Goal: Information Seeking & Learning: Learn about a topic

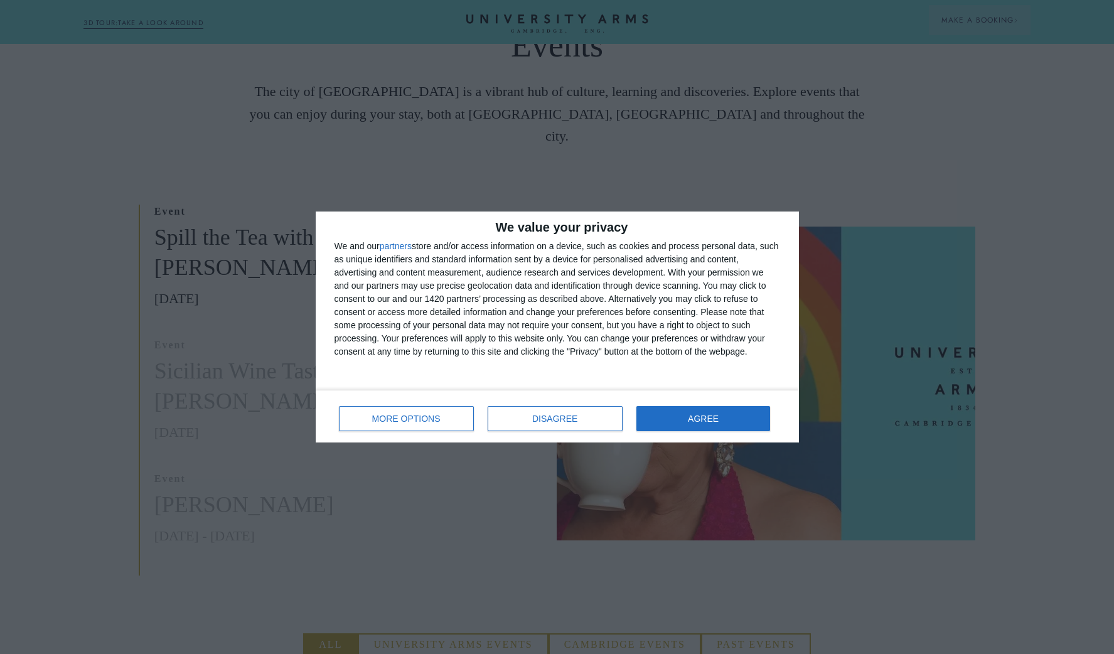
scroll to position [295, 0]
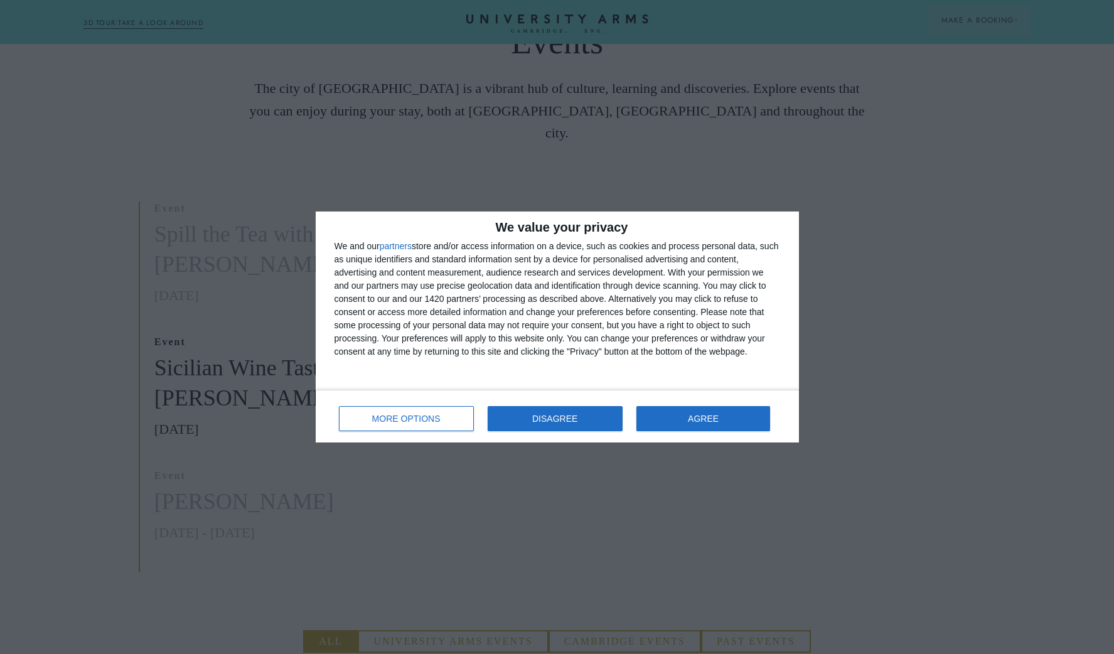
click at [522, 419] on button "DISAGREE" at bounding box center [555, 418] width 135 height 25
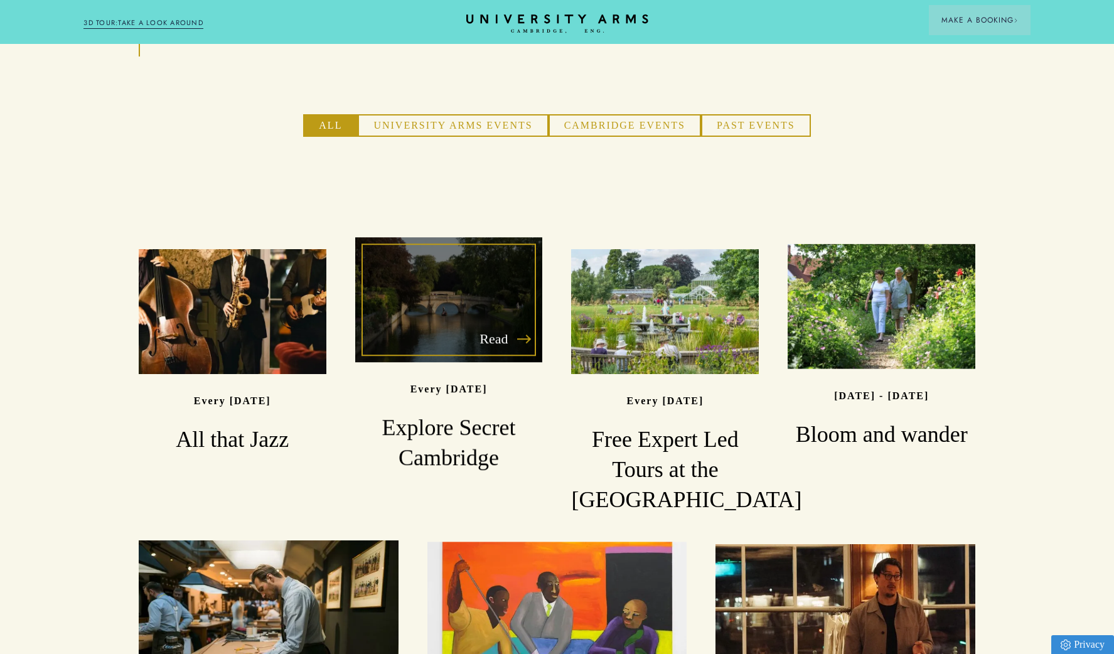
scroll to position [819, 0]
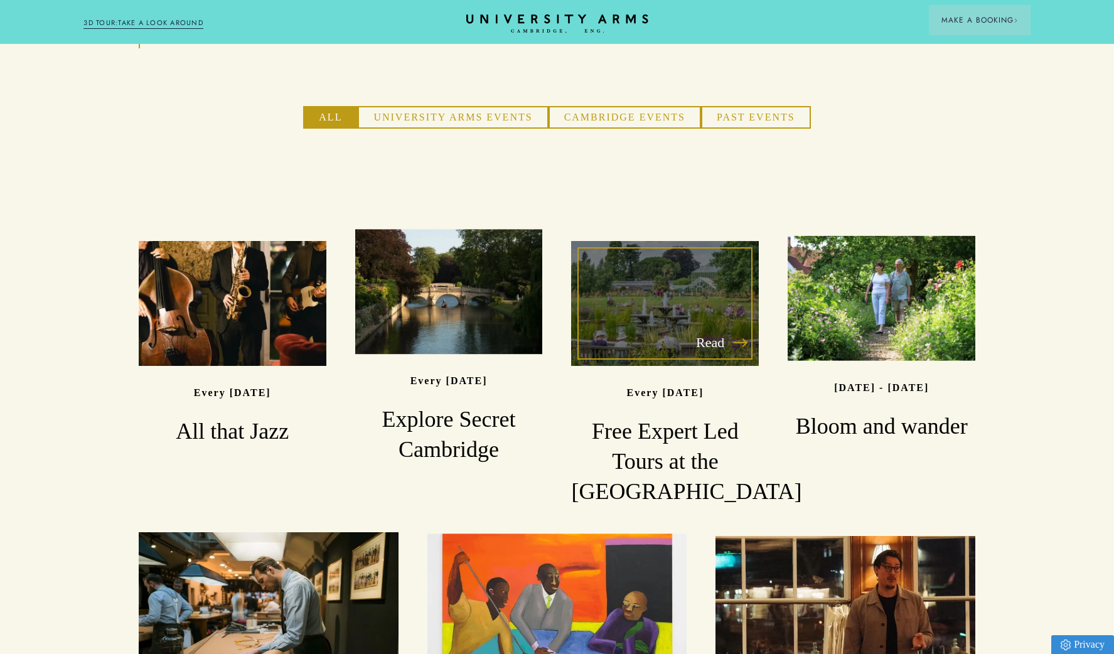
click at [686, 417] on h3 "Free Expert Led Tours at the [GEOGRAPHIC_DATA]" at bounding box center [665, 462] width 188 height 90
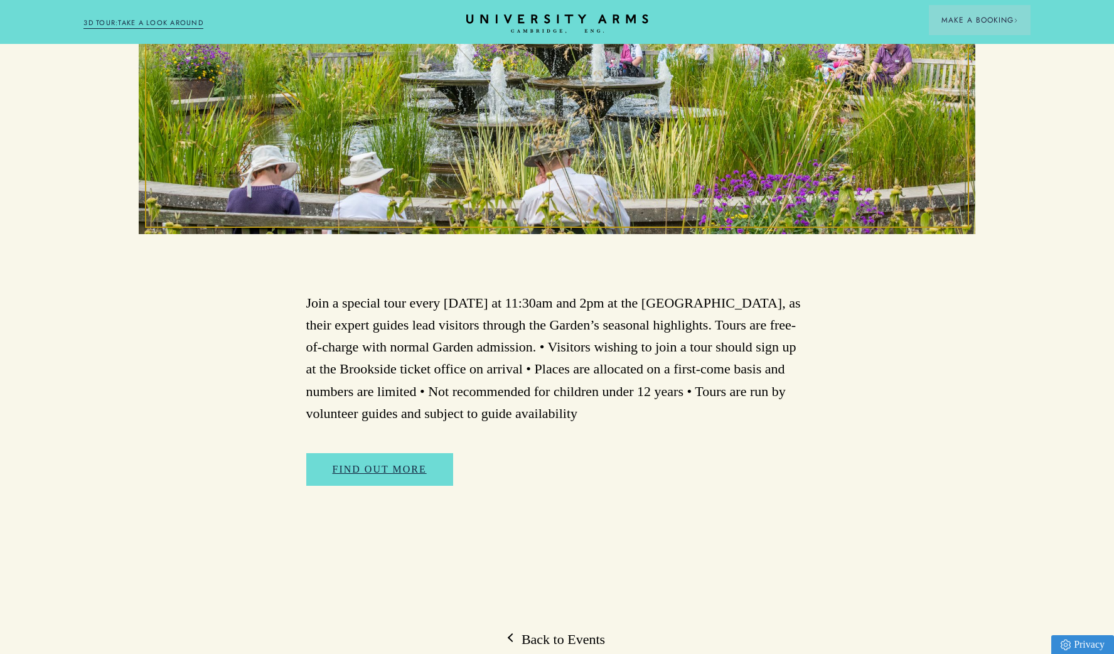
scroll to position [514, 0]
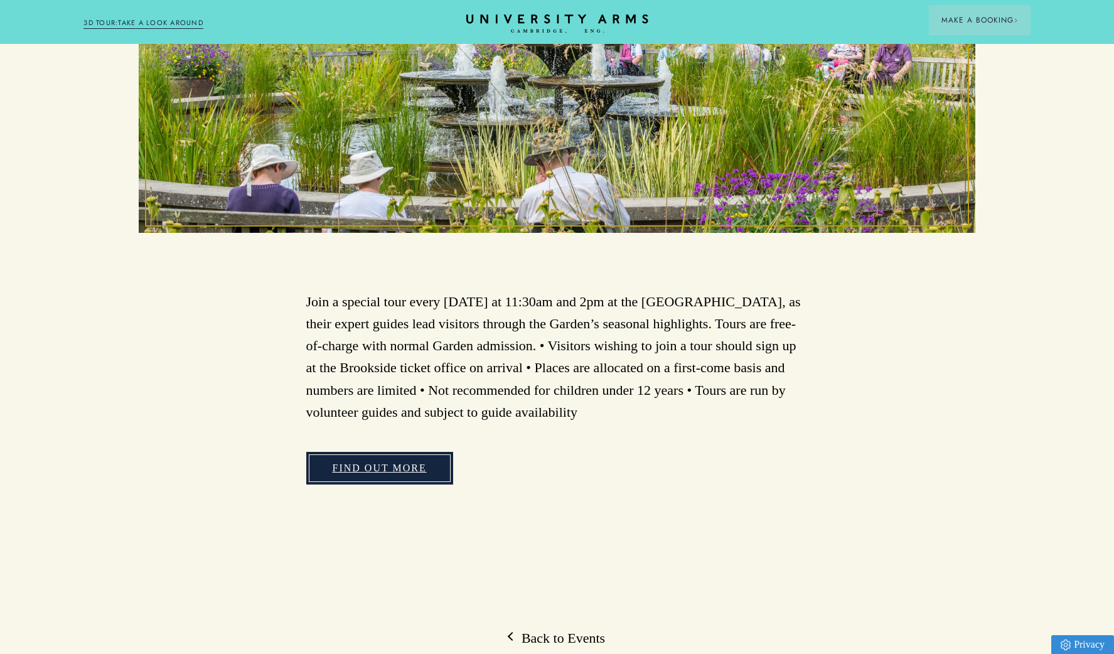
click at [395, 453] on link "Find Out More" at bounding box center [379, 468] width 147 height 33
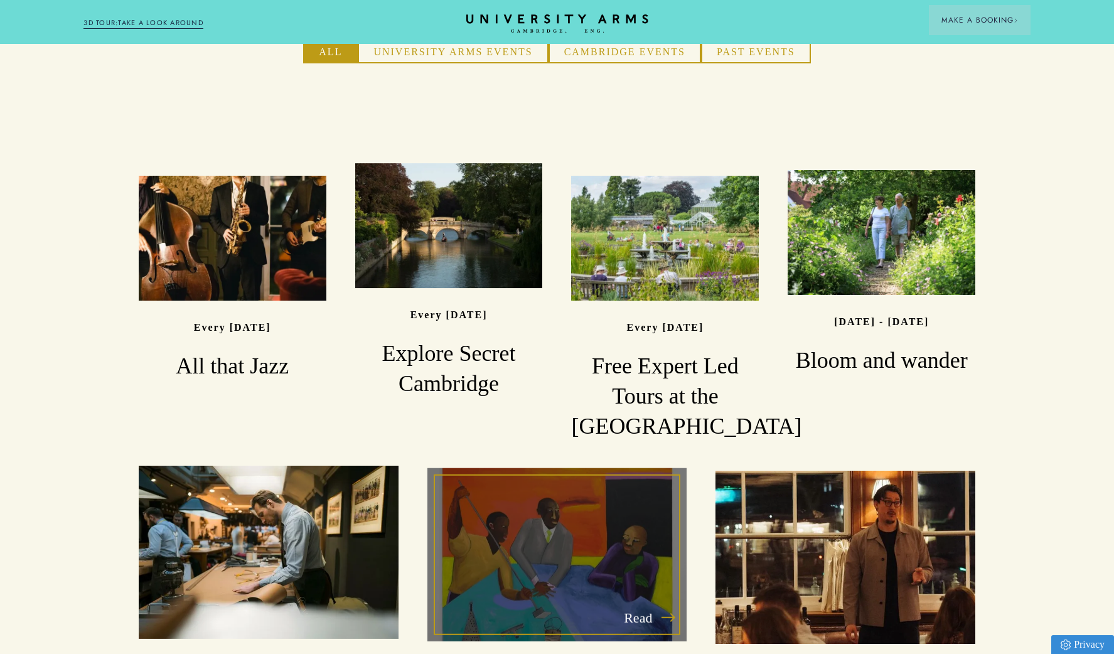
scroll to position [841, 0]
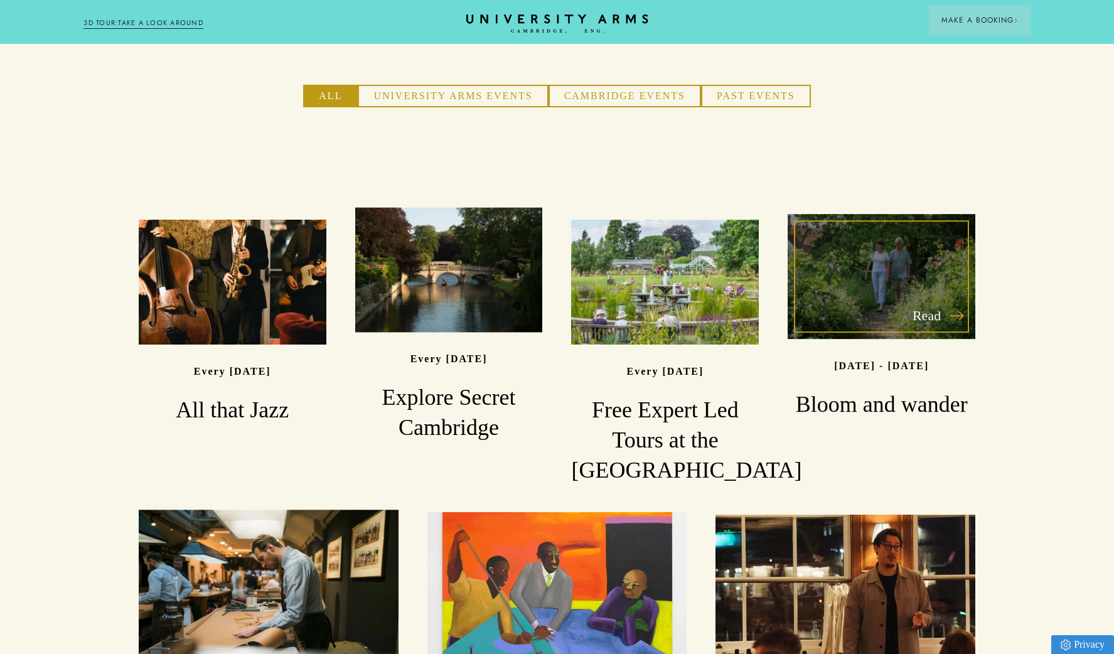
click at [865, 391] on h3 "Bloom and wander" at bounding box center [882, 406] width 188 height 30
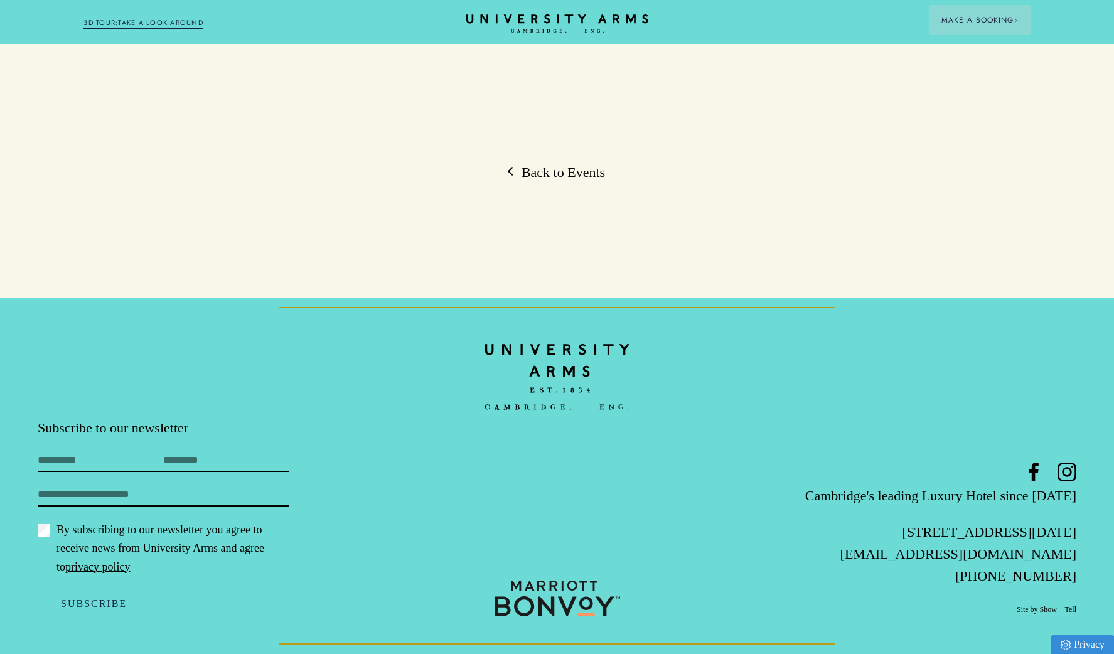
scroll to position [2397, 0]
click at [576, 182] on link "Back to Events" at bounding box center [557, 172] width 96 height 19
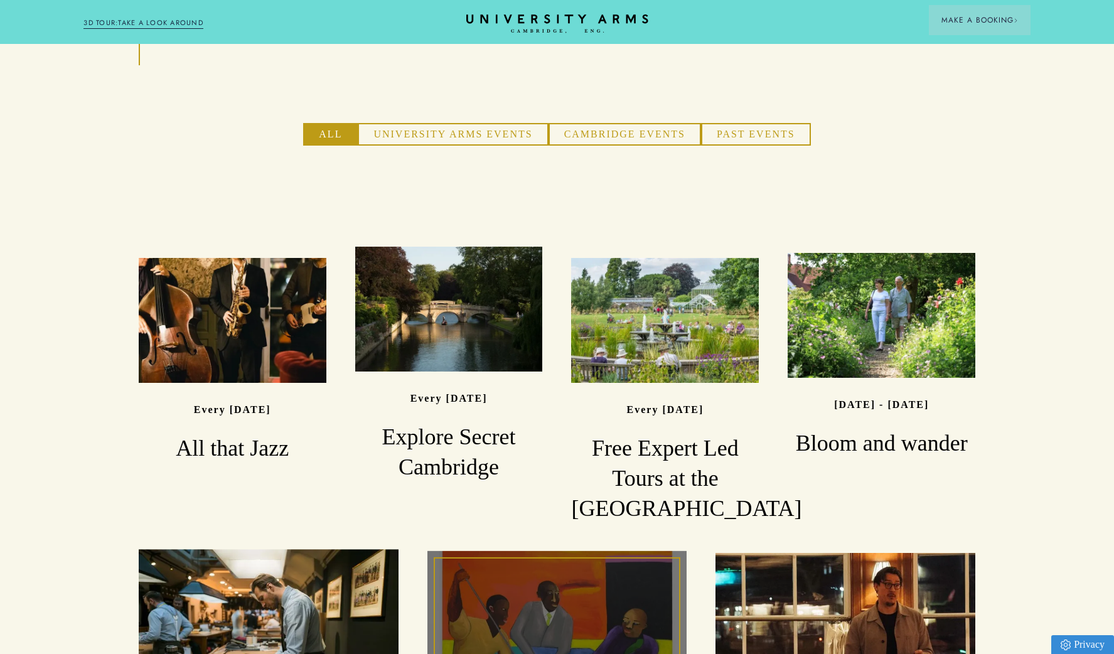
scroll to position [800, 0]
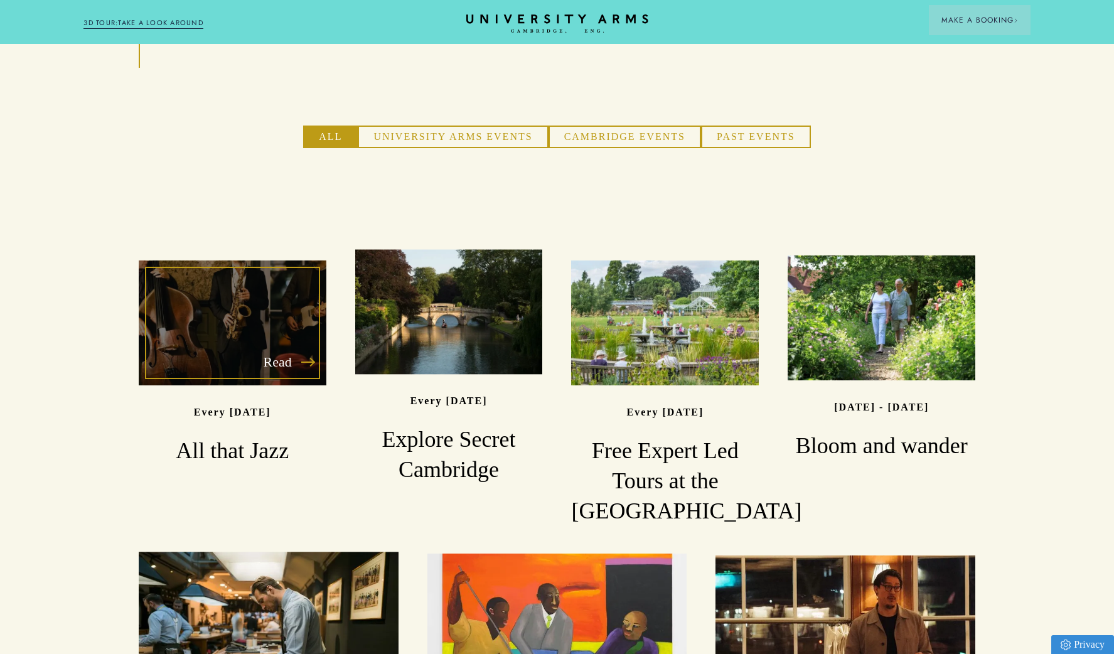
click at [228, 436] on h3 "All that Jazz" at bounding box center [233, 451] width 188 height 30
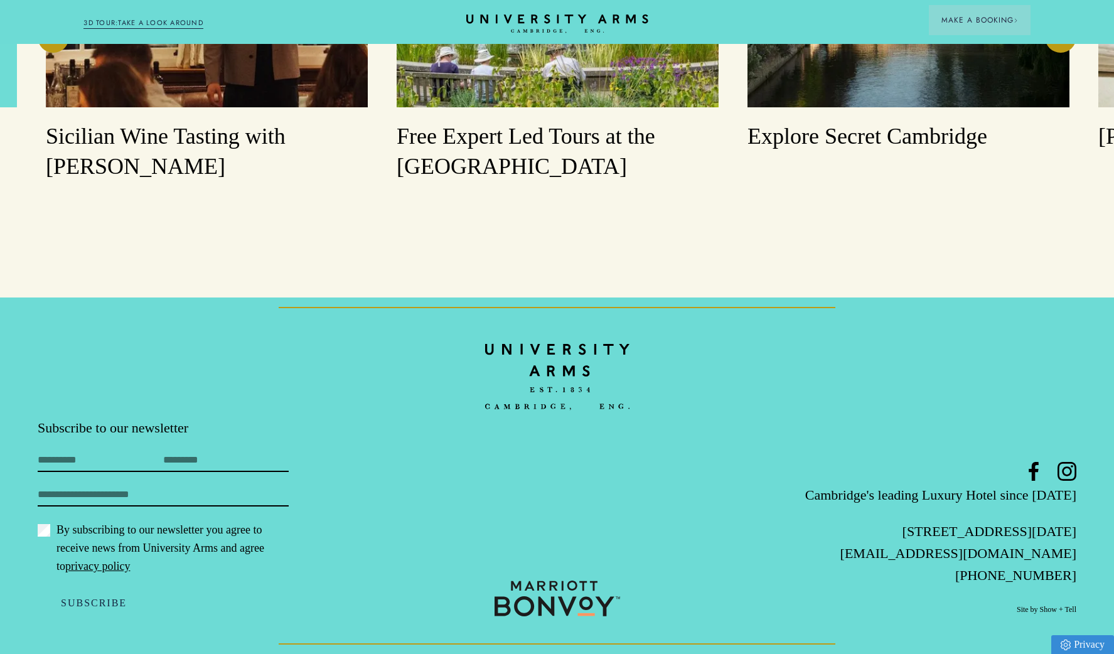
scroll to position [1717, 0]
click at [875, 152] on h3 "Explore Secret Cambridge" at bounding box center [909, 137] width 322 height 30
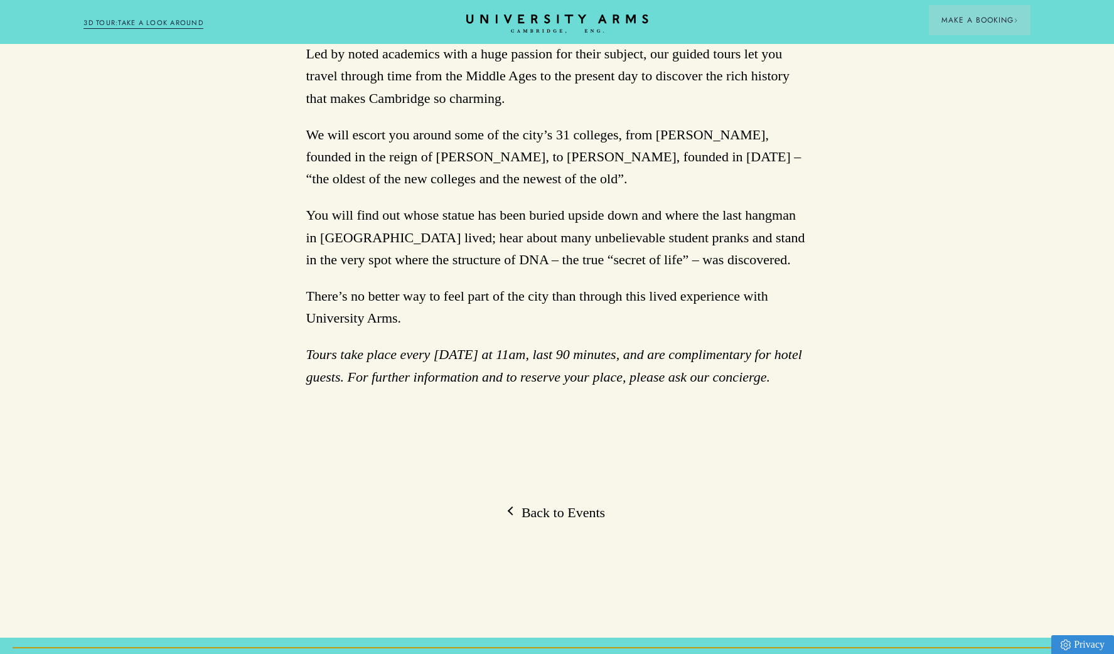
scroll to position [790, 0]
click at [531, 503] on link "Back to Events" at bounding box center [557, 512] width 96 height 19
